Goal: Task Accomplishment & Management: Use online tool/utility

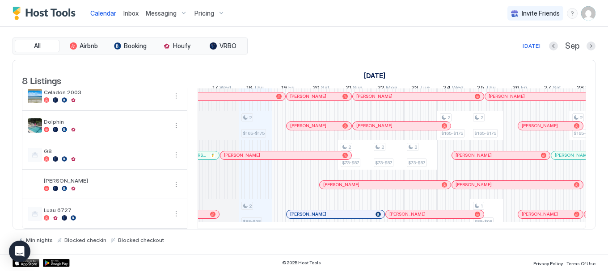
scroll to position [0, 526]
click at [154, 15] on span "Messaging" at bounding box center [161, 13] width 31 height 8
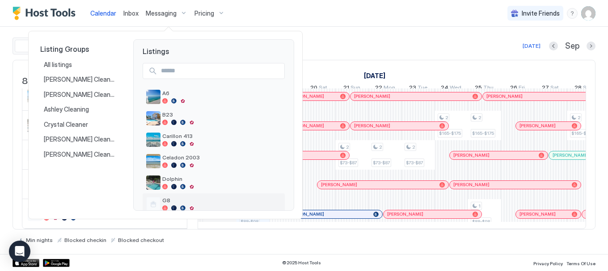
click at [172, 199] on span "G8" at bounding box center [221, 200] width 119 height 7
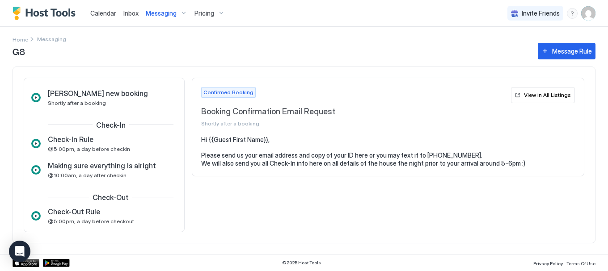
scroll to position [89, 0]
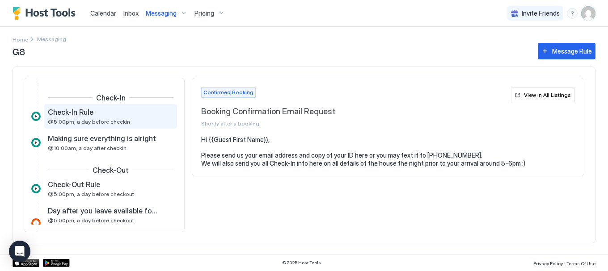
click at [77, 115] on span "Check-In Rule" at bounding box center [71, 112] width 46 height 9
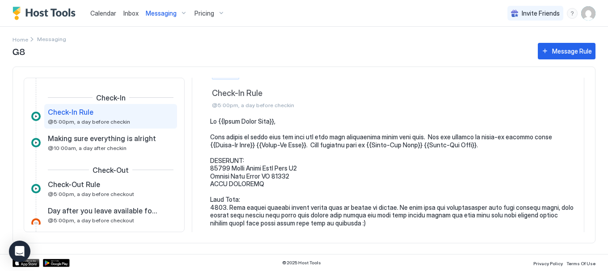
scroll to position [78, 0]
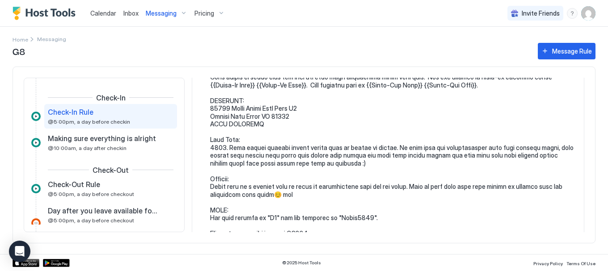
click at [251, 141] on pre at bounding box center [392, 226] width 365 height 337
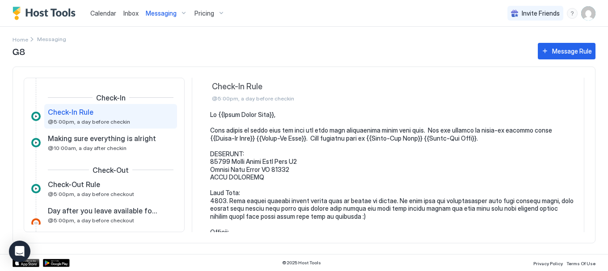
scroll to position [0, 0]
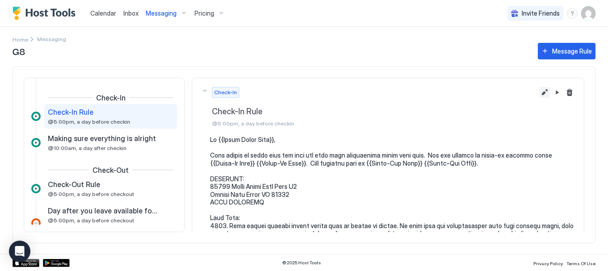
click at [539, 93] on button "Edit message rule" at bounding box center [544, 92] width 11 height 11
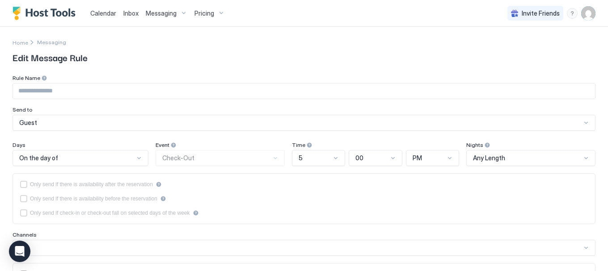
type input "**********"
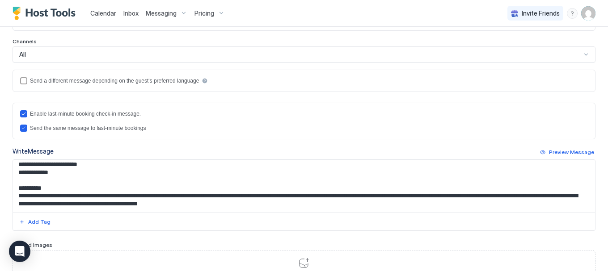
scroll to position [67, 0]
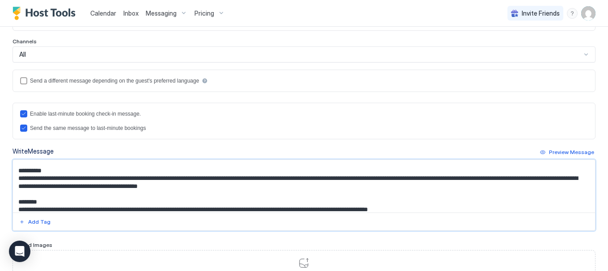
click at [66, 180] on textarea "Input Field" at bounding box center [300, 186] width 575 height 53
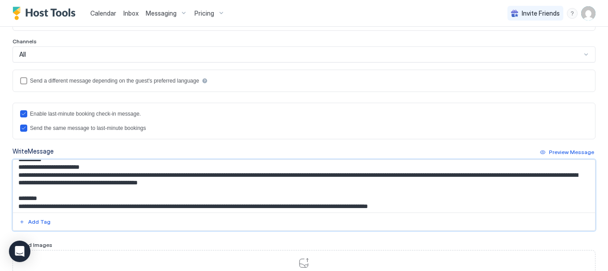
click at [18, 183] on textarea "Input Field" at bounding box center [300, 186] width 575 height 53
click at [41, 183] on textarea "Input Field" at bounding box center [300, 186] width 575 height 53
click at [564, 182] on textarea "Input Field" at bounding box center [300, 186] width 575 height 53
click at [93, 191] on textarea "Input Field" at bounding box center [300, 186] width 575 height 53
click at [175, 183] on textarea "Input Field" at bounding box center [300, 186] width 575 height 53
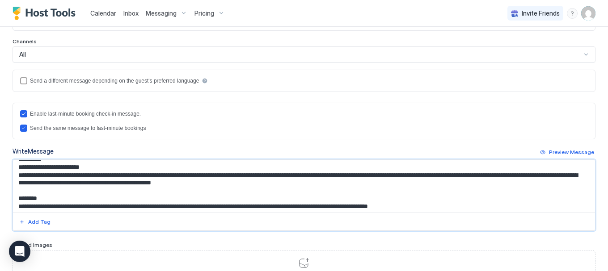
click at [295, 191] on textarea "Input Field" at bounding box center [300, 186] width 575 height 53
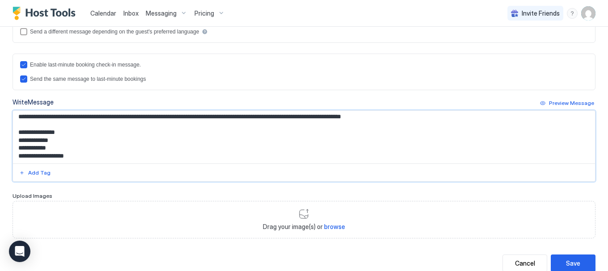
scroll to position [259, 0]
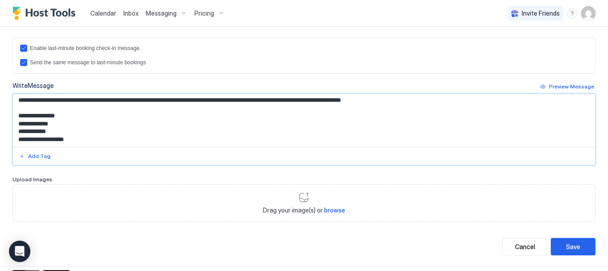
type textarea "**********"
click at [571, 245] on div "Save" at bounding box center [573, 246] width 14 height 9
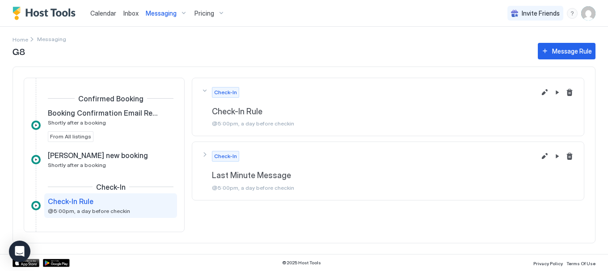
scroll to position [51, 0]
